Goal: Task Accomplishment & Management: Manage account settings

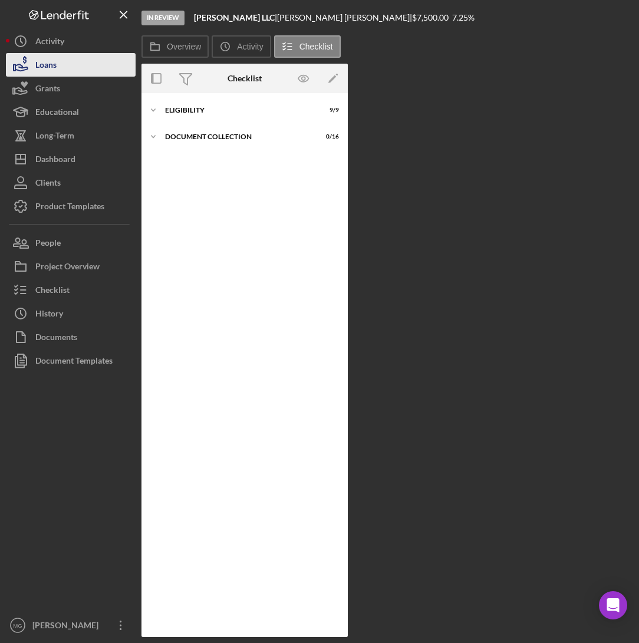
click at [67, 70] on button "Loans" at bounding box center [71, 65] width 130 height 24
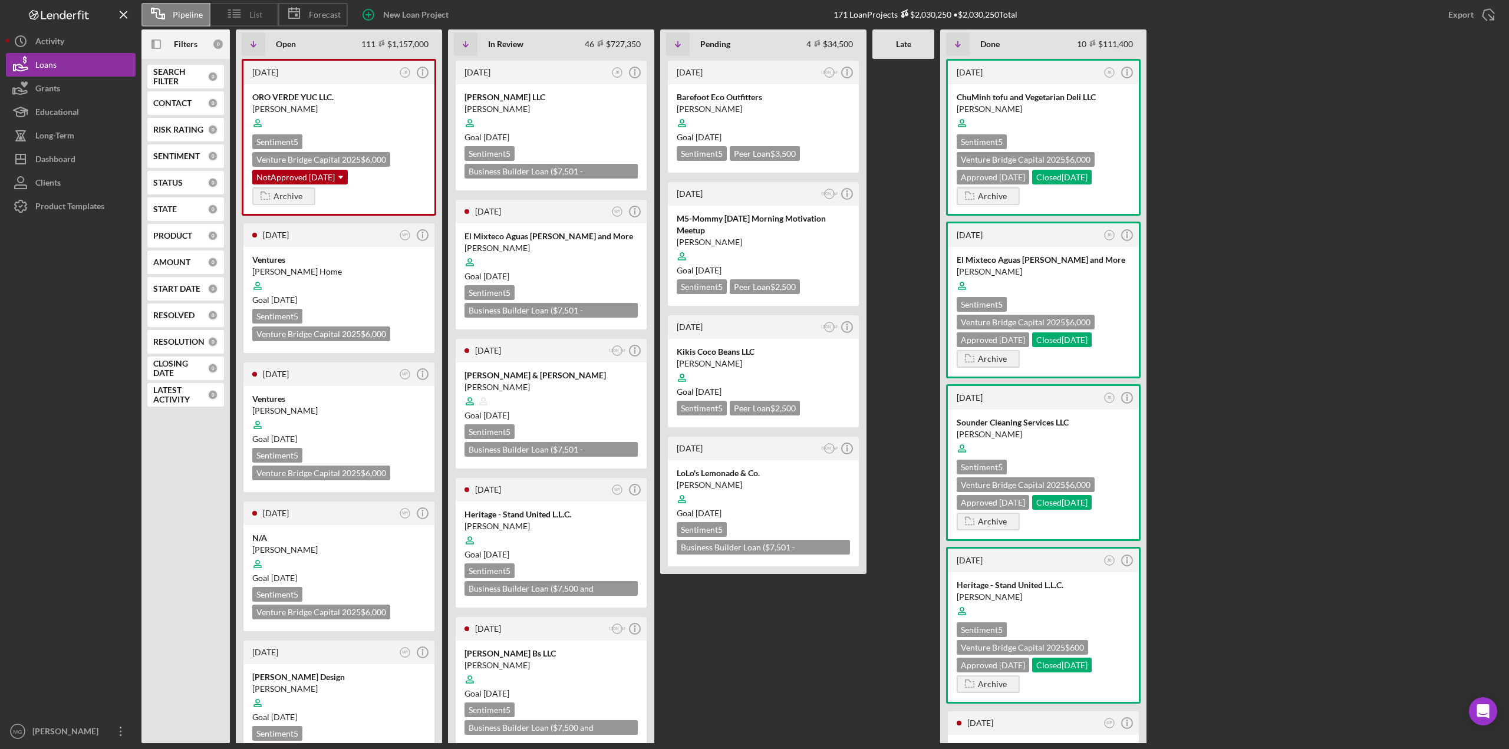
click at [251, 16] on span "List" at bounding box center [255, 14] width 13 height 9
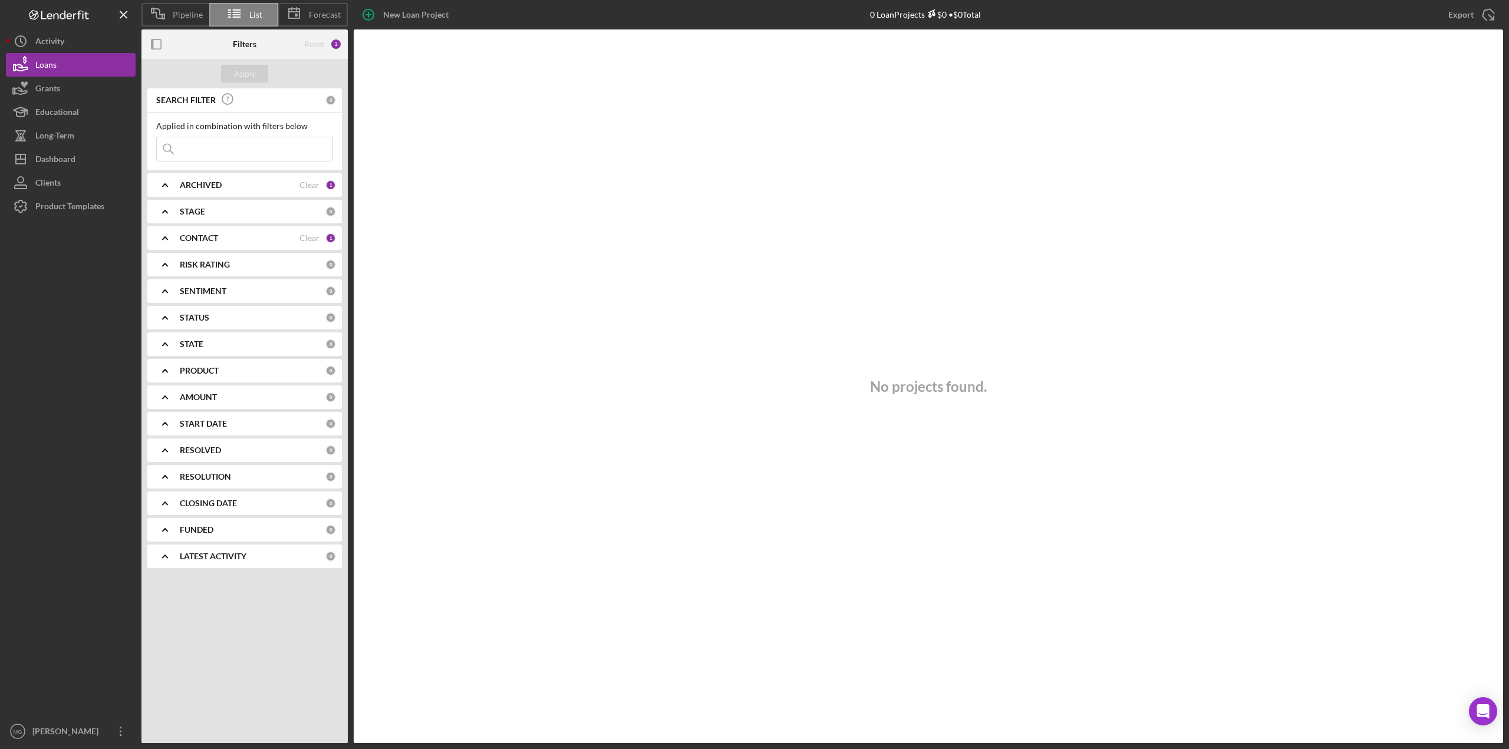
click at [202, 145] on input at bounding box center [245, 149] width 176 height 24
type input "[PERSON_NAME]"
click at [313, 182] on div "Clear" at bounding box center [309, 184] width 20 height 9
click at [313, 240] on div "Clear" at bounding box center [309, 237] width 20 height 9
click at [242, 76] on div "Apply" at bounding box center [245, 74] width 22 height 18
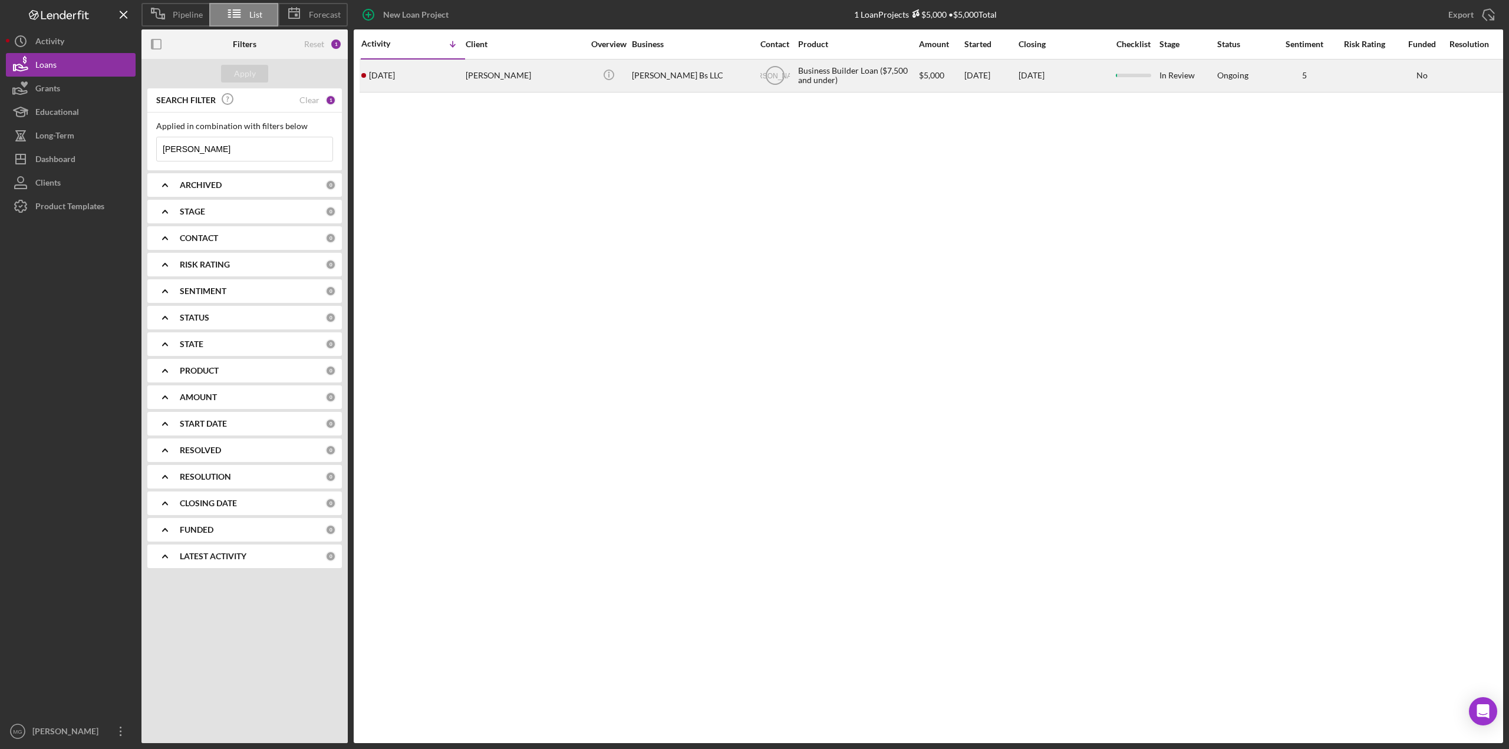
click at [524, 81] on div "[PERSON_NAME]" at bounding box center [525, 75] width 118 height 31
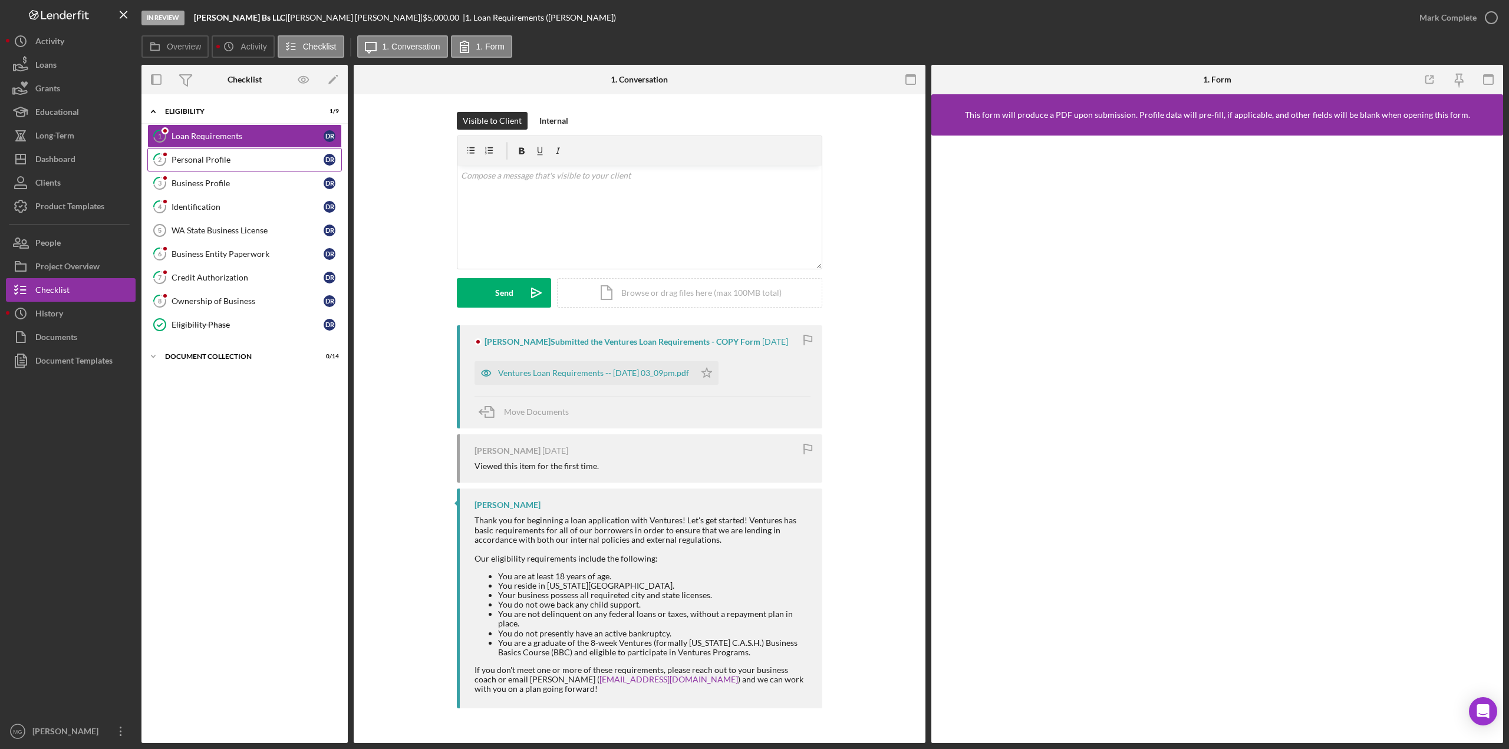
click at [178, 158] on div "Personal Profile" at bounding box center [247, 159] width 152 height 9
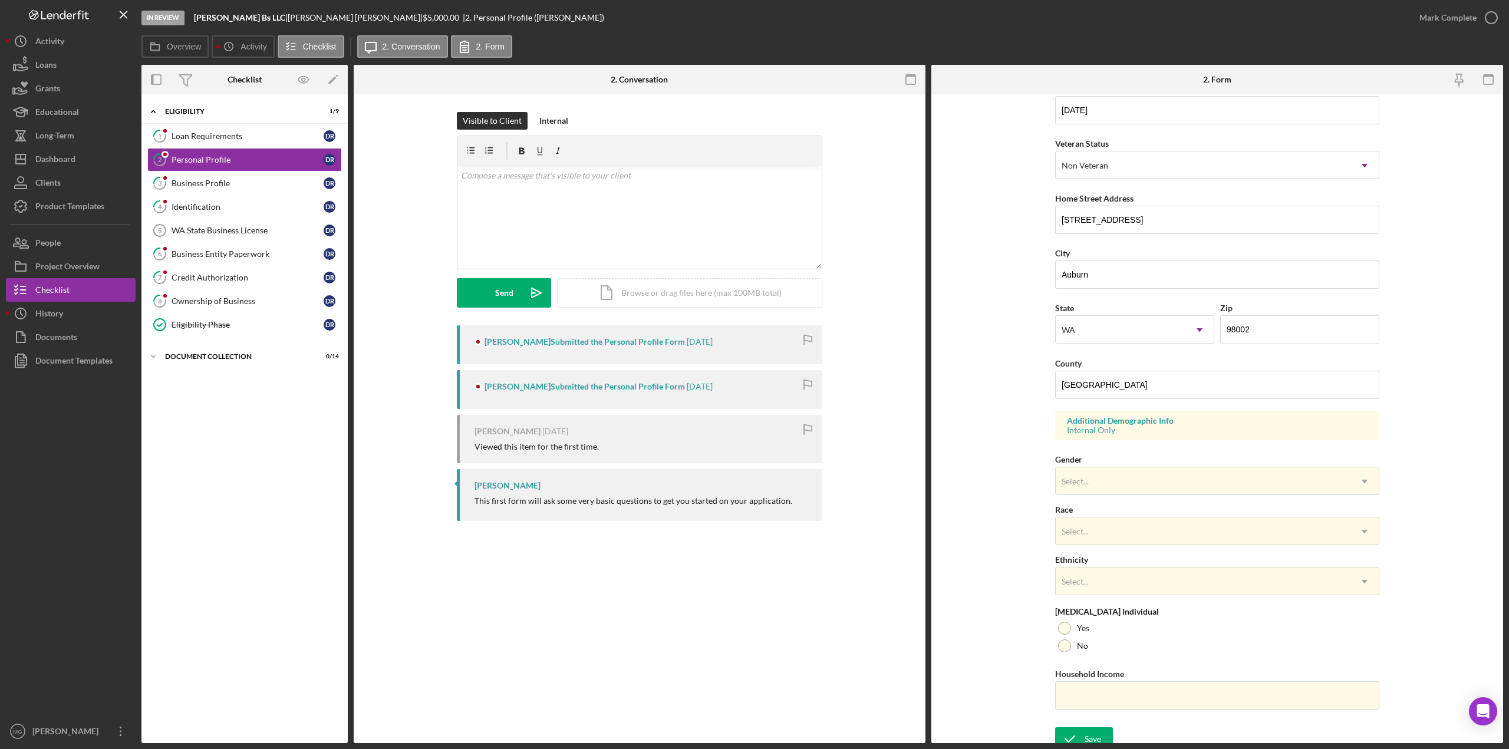
scroll to position [134, 0]
click at [198, 180] on div "Business Profile" at bounding box center [247, 183] width 152 height 9
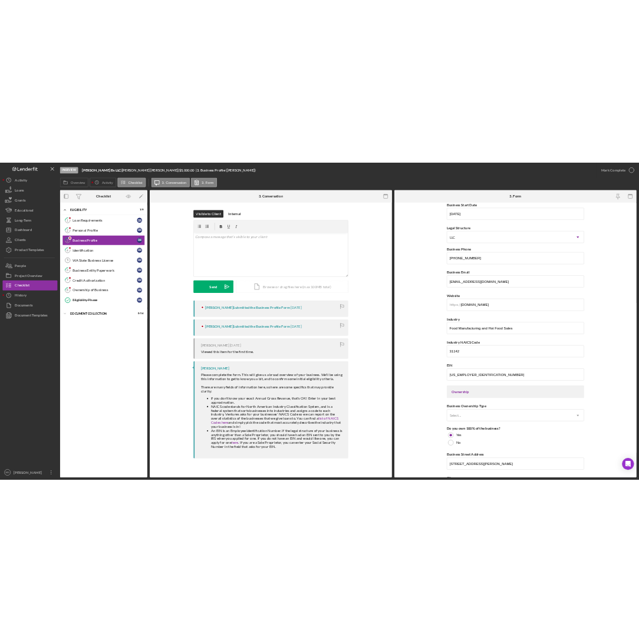
scroll to position [236, 0]
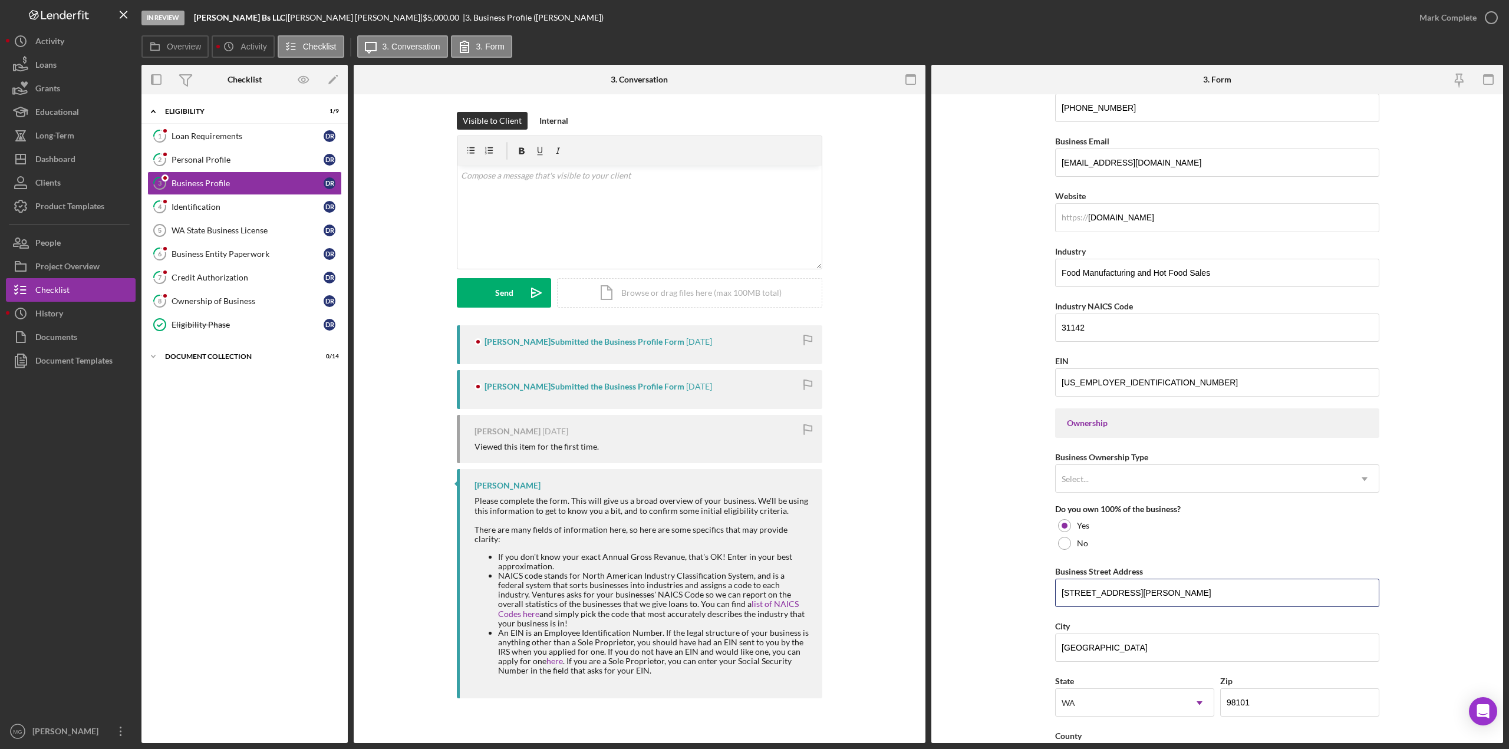
drag, startPoint x: 1136, startPoint y: 590, endPoint x: 1050, endPoint y: 589, distance: 86.0
click at [638, 589] on form "Business Name [PERSON_NAME] LLC DBA Business Start Date [DATE] Legal Structure …" at bounding box center [1217, 418] width 572 height 649
click at [39, 63] on div "Loans" at bounding box center [45, 66] width 21 height 27
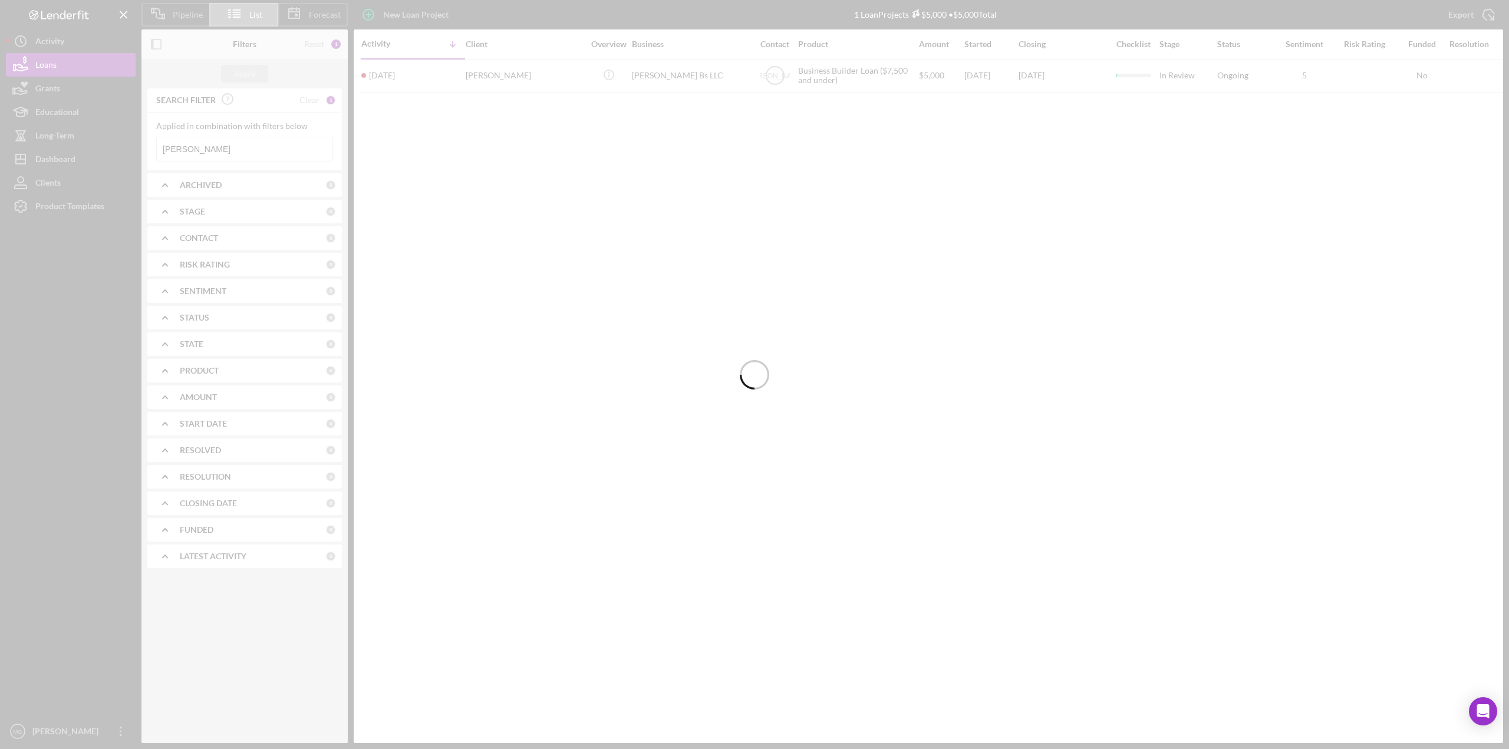
click at [268, 150] on div at bounding box center [754, 374] width 1509 height 749
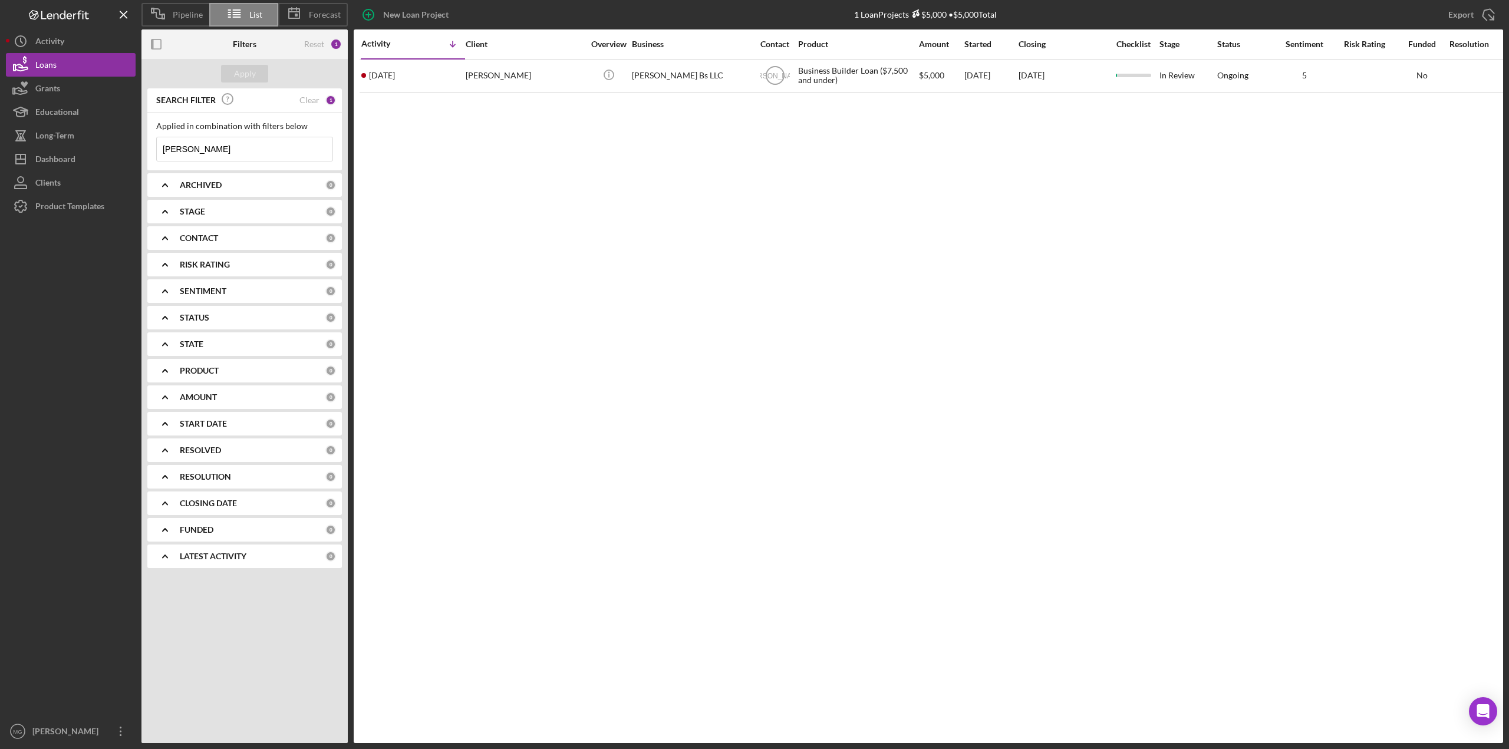
click at [268, 150] on input "[PERSON_NAME]" at bounding box center [245, 149] width 176 height 24
drag, startPoint x: 202, startPoint y: 148, endPoint x: 123, endPoint y: 148, distance: 78.4
click at [123, 148] on div "Pipeline List Forecast New Loan Project 1 Loan Projects $5,000 • $5,000 Total […" at bounding box center [754, 371] width 1497 height 743
click at [252, 157] on input "[PERSON_NAME]" at bounding box center [245, 149] width 176 height 24
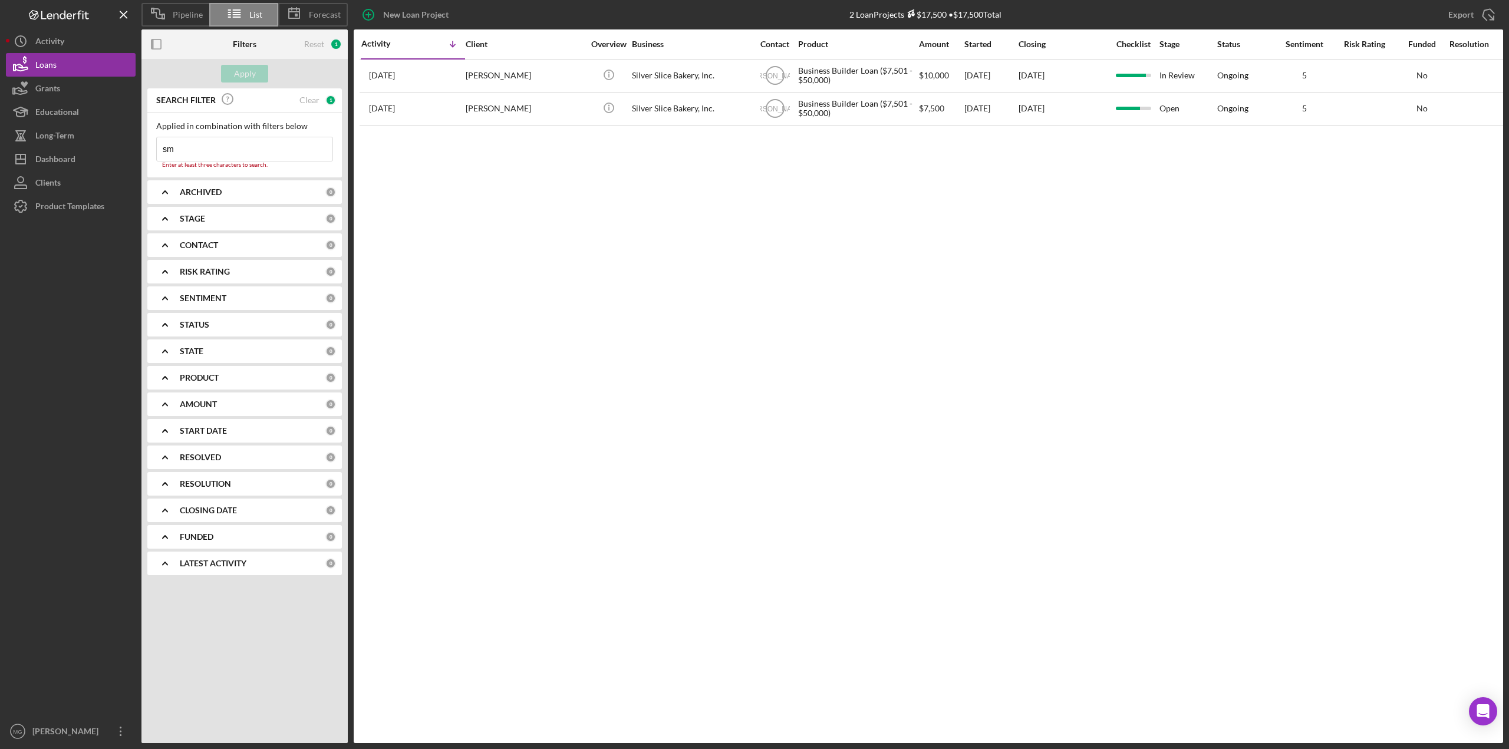
type input "s"
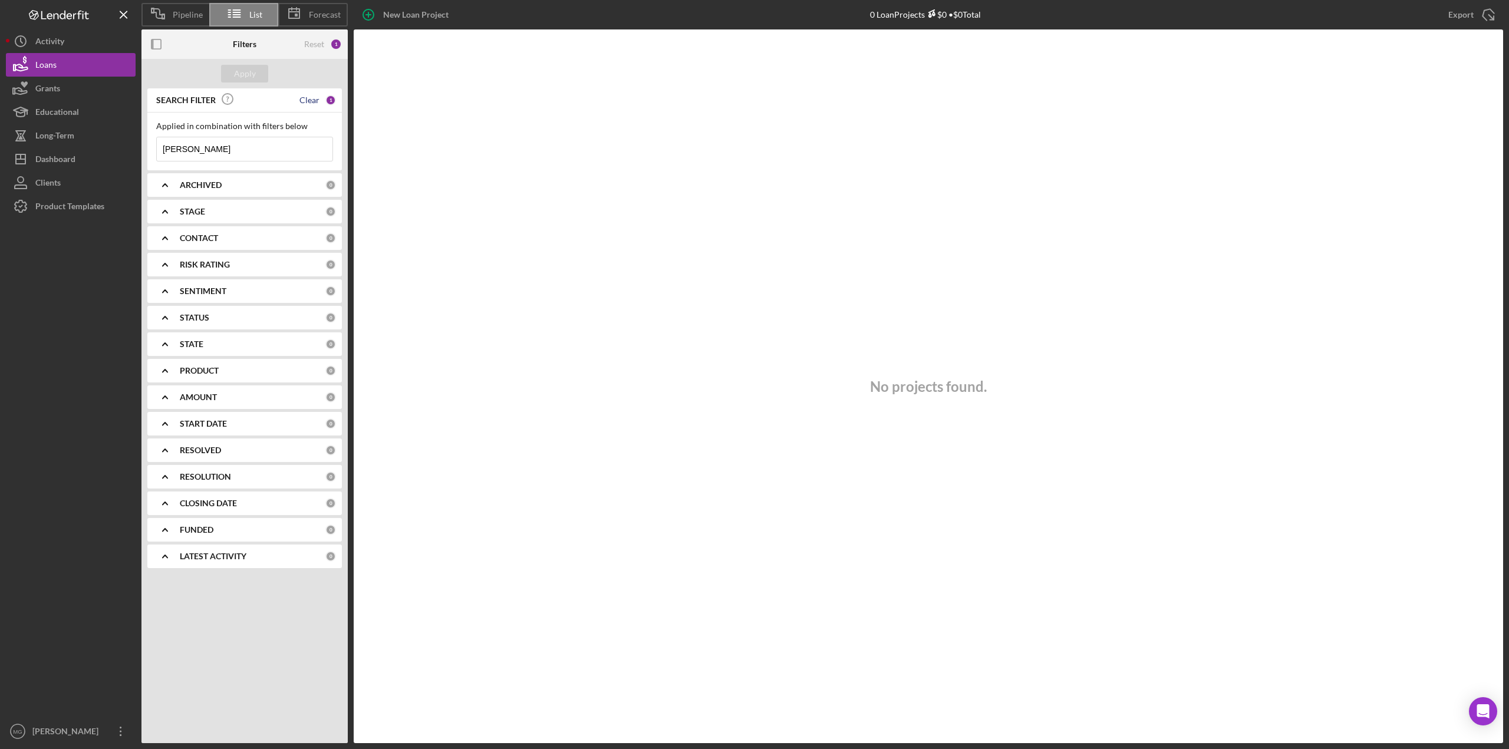
type input "[PERSON_NAME]"
click at [309, 97] on div "Clear" at bounding box center [309, 99] width 20 height 9
click at [412, 80] on div "No projects found." at bounding box center [928, 386] width 1149 height 714
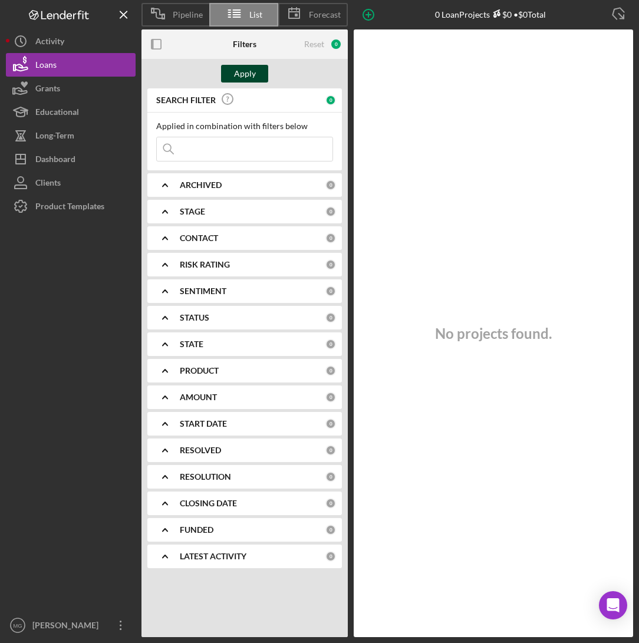
click at [244, 74] on div "Apply" at bounding box center [245, 74] width 22 height 18
